Goal: Task Accomplishment & Management: Manage account settings

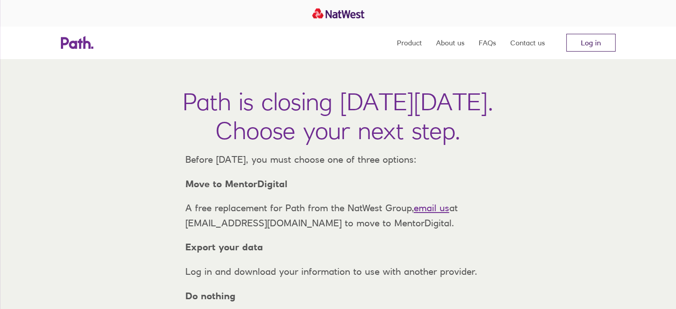
click at [590, 46] on link "Log in" at bounding box center [590, 43] width 49 height 18
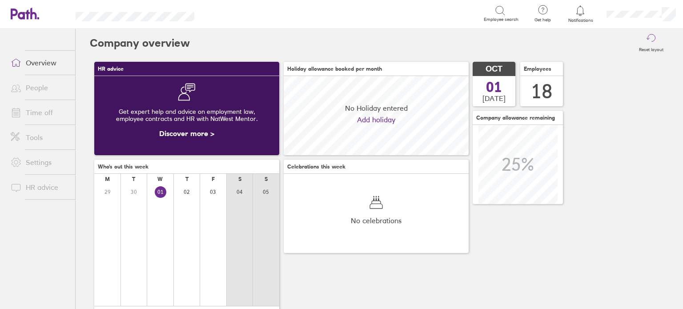
scroll to position [79, 185]
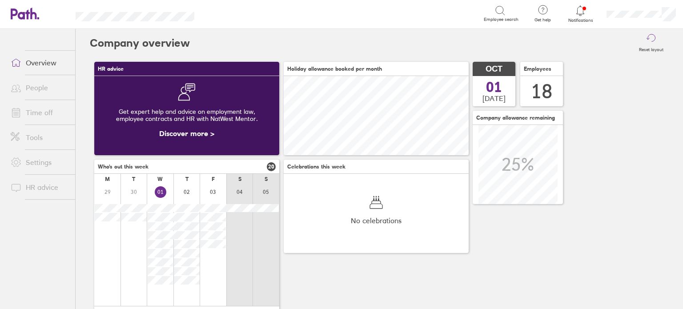
click at [34, 110] on link "Time off" at bounding box center [40, 113] width 72 height 18
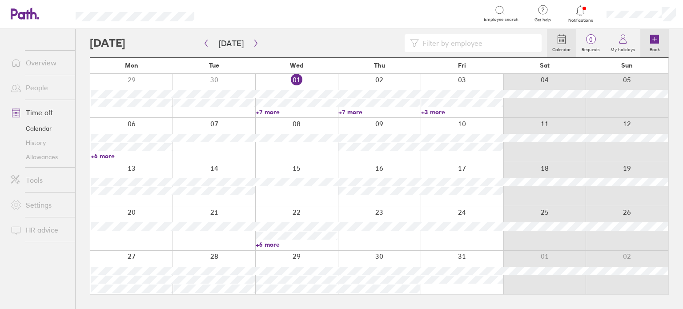
click at [655, 46] on label "Book" at bounding box center [654, 48] width 21 height 8
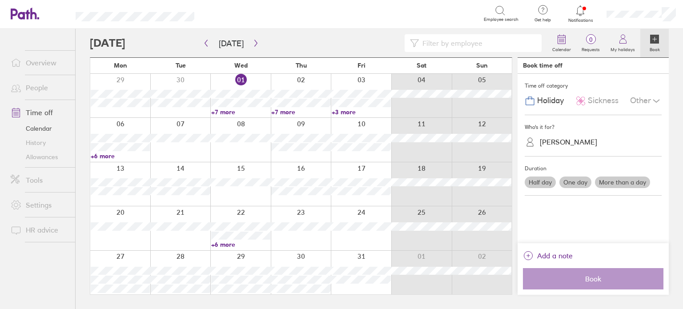
click at [571, 141] on div "[PERSON_NAME]" at bounding box center [567, 142] width 57 height 8
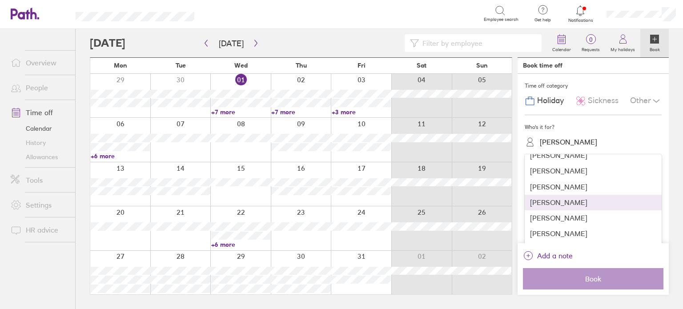
scroll to position [152, 0]
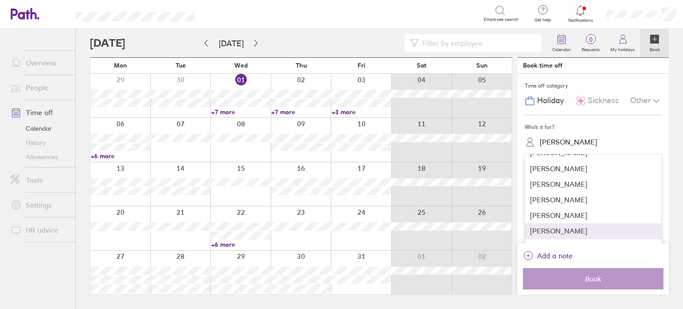
click at [569, 228] on div "[PERSON_NAME]" at bounding box center [592, 231] width 137 height 16
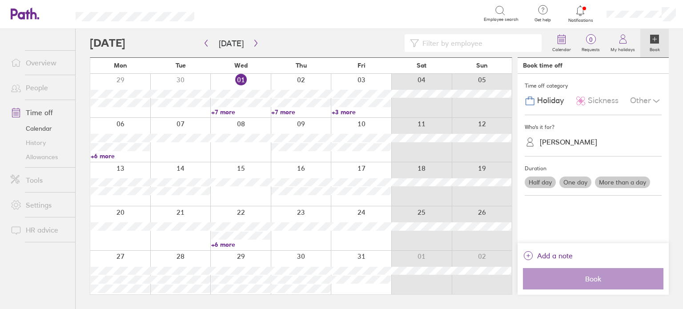
click at [583, 179] on label "One day" at bounding box center [575, 182] width 32 height 12
click at [0, 0] on input "One day" at bounding box center [0, 0] width 0 height 0
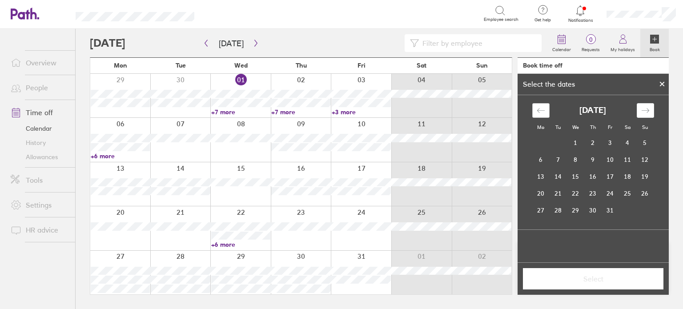
click at [539, 112] on icon "Move backward to switch to the previous month." at bounding box center [540, 110] width 8 height 8
click at [560, 210] on td "30" at bounding box center [557, 210] width 17 height 17
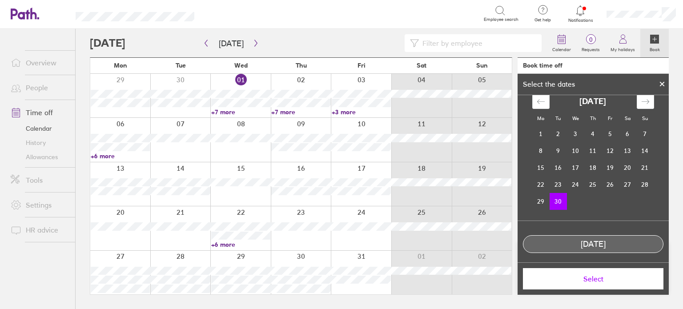
scroll to position [13, 0]
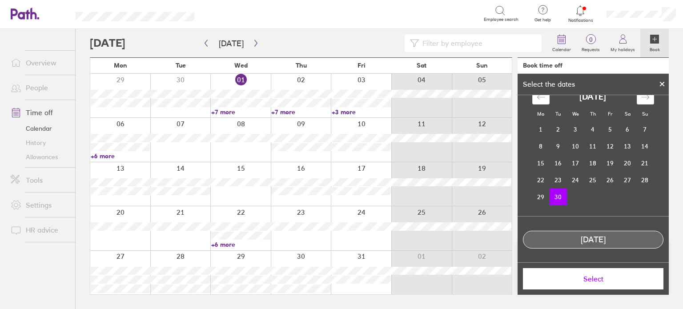
click at [594, 275] on span "Select" at bounding box center [593, 279] width 128 height 8
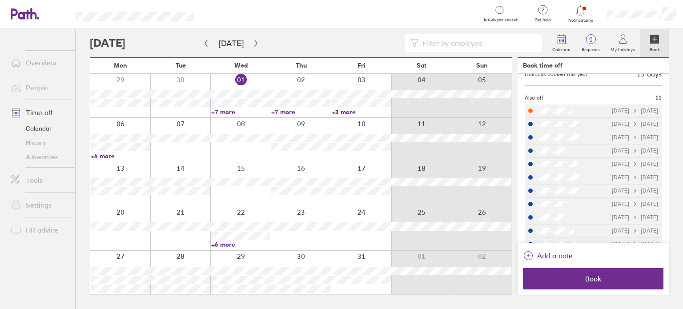
scroll to position [148, 0]
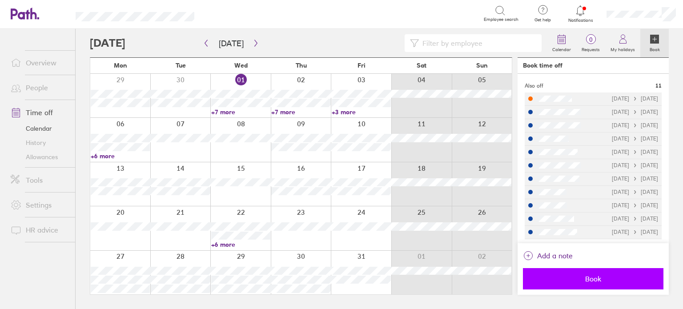
click at [613, 280] on span "Book" at bounding box center [593, 279] width 128 height 8
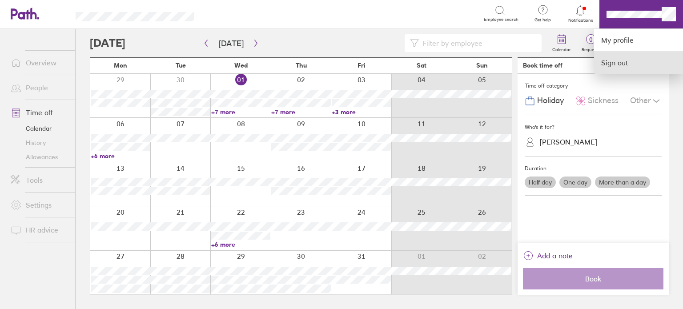
scroll to position [0, 0]
click at [619, 60] on link "Sign out" at bounding box center [638, 63] width 89 height 22
